Goal: Task Accomplishment & Management: Manage account settings

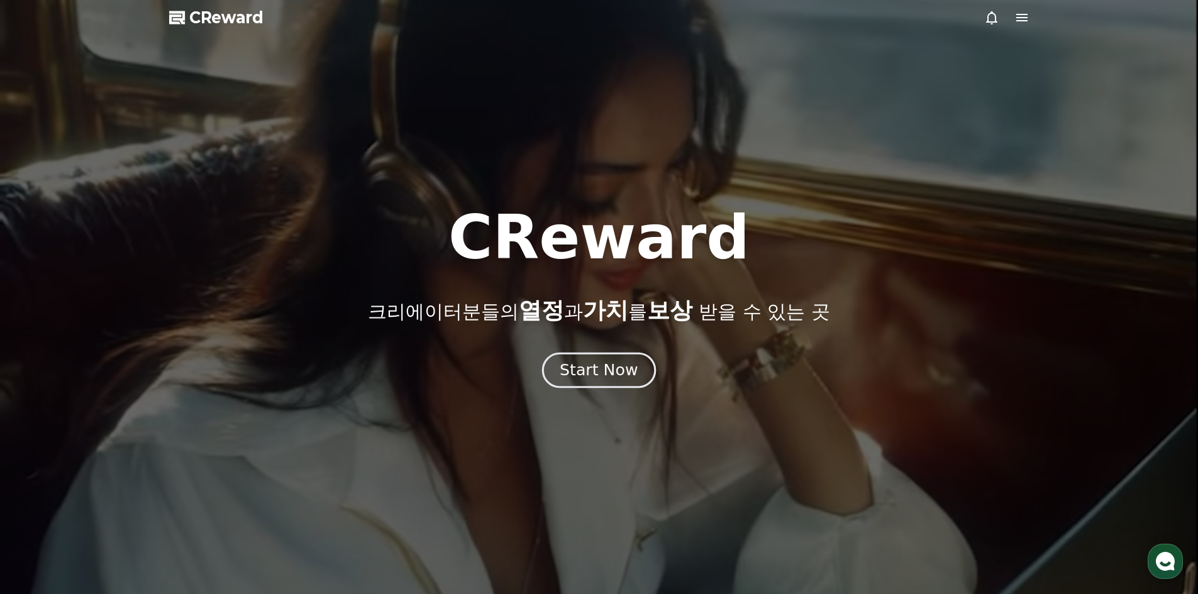
click at [610, 371] on div "Start Now" at bounding box center [599, 370] width 78 height 21
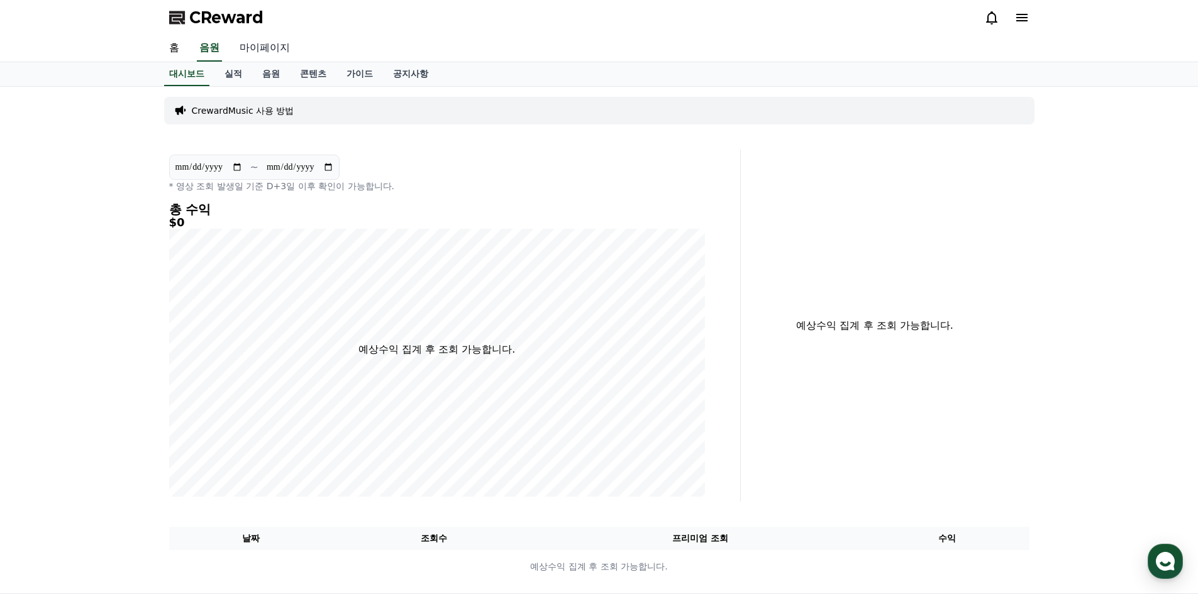
click at [257, 48] on link "마이페이지" at bounding box center [265, 48] width 70 height 26
select select "**********"
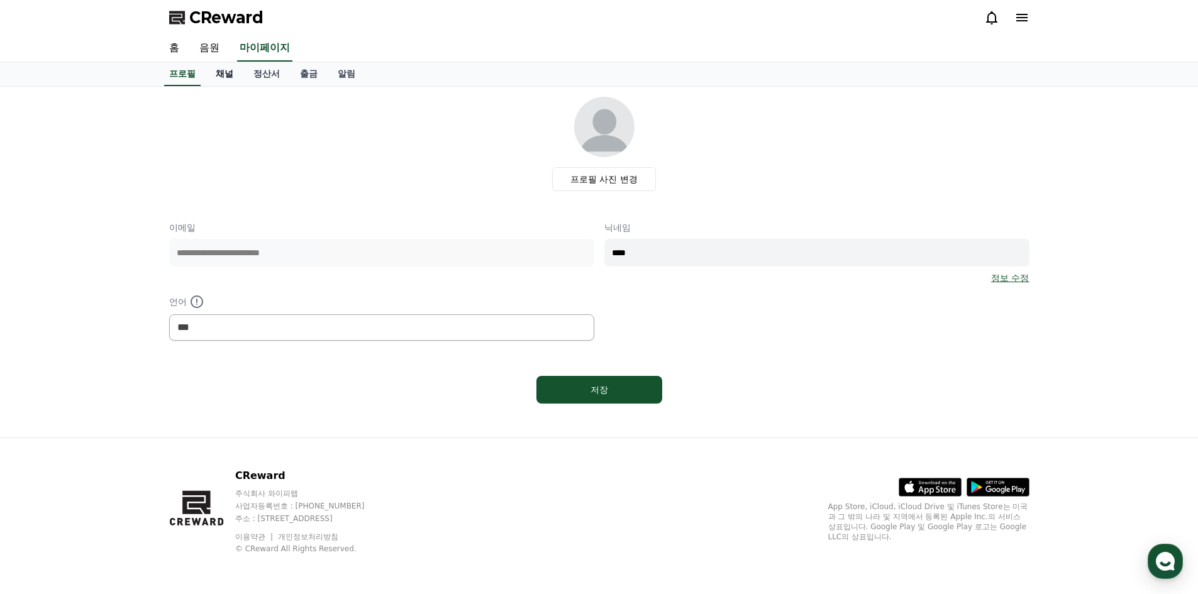
click at [230, 77] on link "채널" at bounding box center [225, 74] width 38 height 24
